Goal: Navigation & Orientation: Find specific page/section

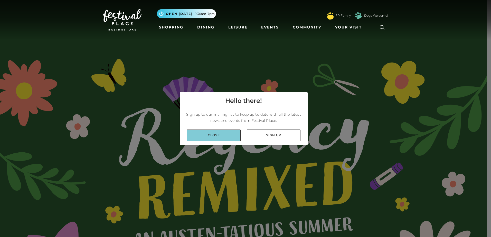
click at [214, 134] on link "Close" at bounding box center [214, 136] width 54 height 12
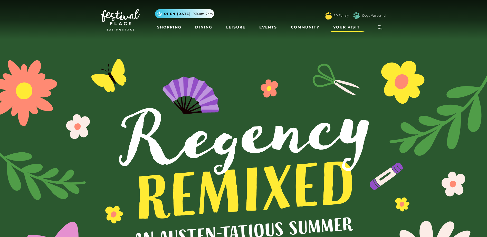
click at [356, 26] on span "Your Visit" at bounding box center [347, 27] width 27 height 5
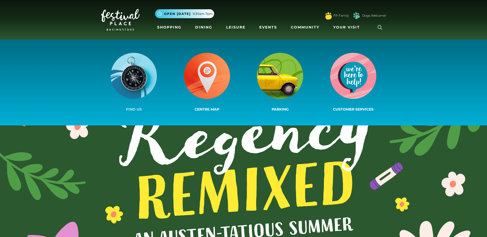
click at [123, 107] on link "Find us" at bounding box center [133, 82] width 73 height 61
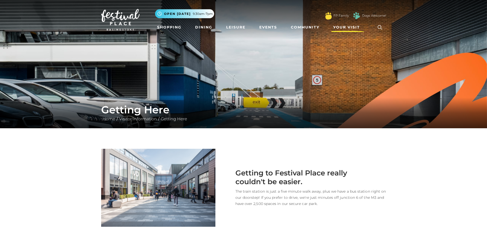
click at [358, 27] on span "Your Visit" at bounding box center [347, 27] width 27 height 5
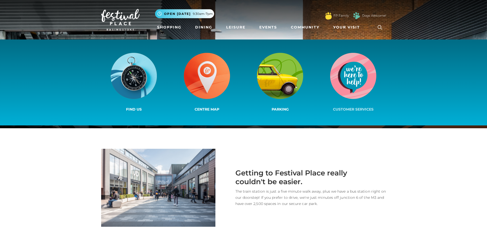
click at [357, 71] on img at bounding box center [353, 76] width 46 height 46
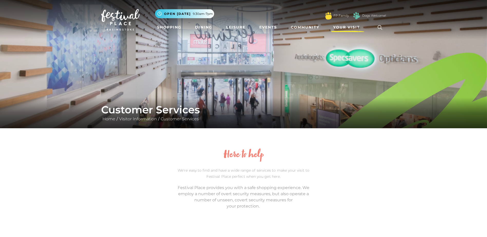
click at [352, 29] on span "Your Visit" at bounding box center [347, 27] width 27 height 5
